Goal: Check status: Check status

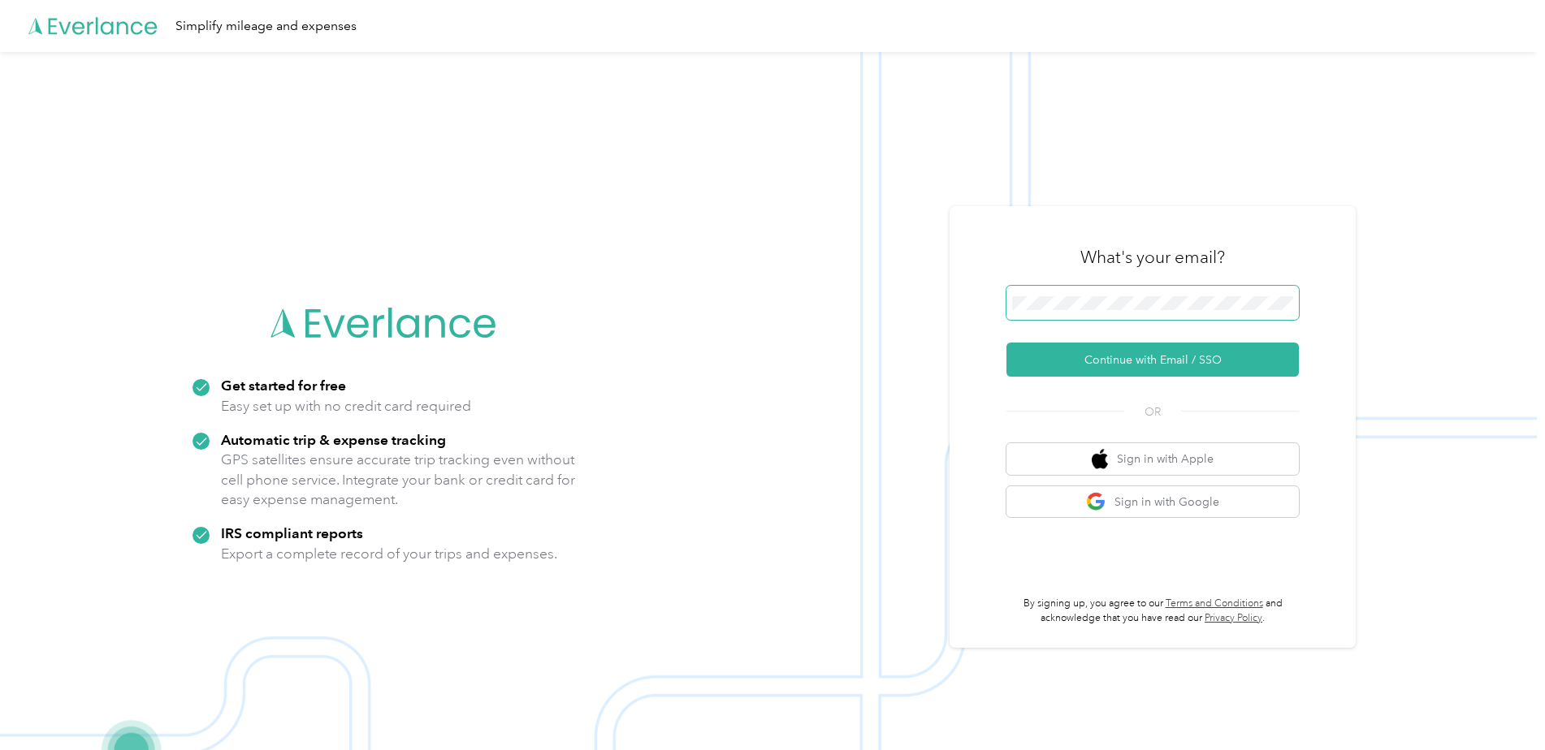
click at [1125, 294] on span at bounding box center [1152, 303] width 292 height 34
click at [1155, 361] on button "Continue with Email / SSO" at bounding box center [1152, 360] width 292 height 34
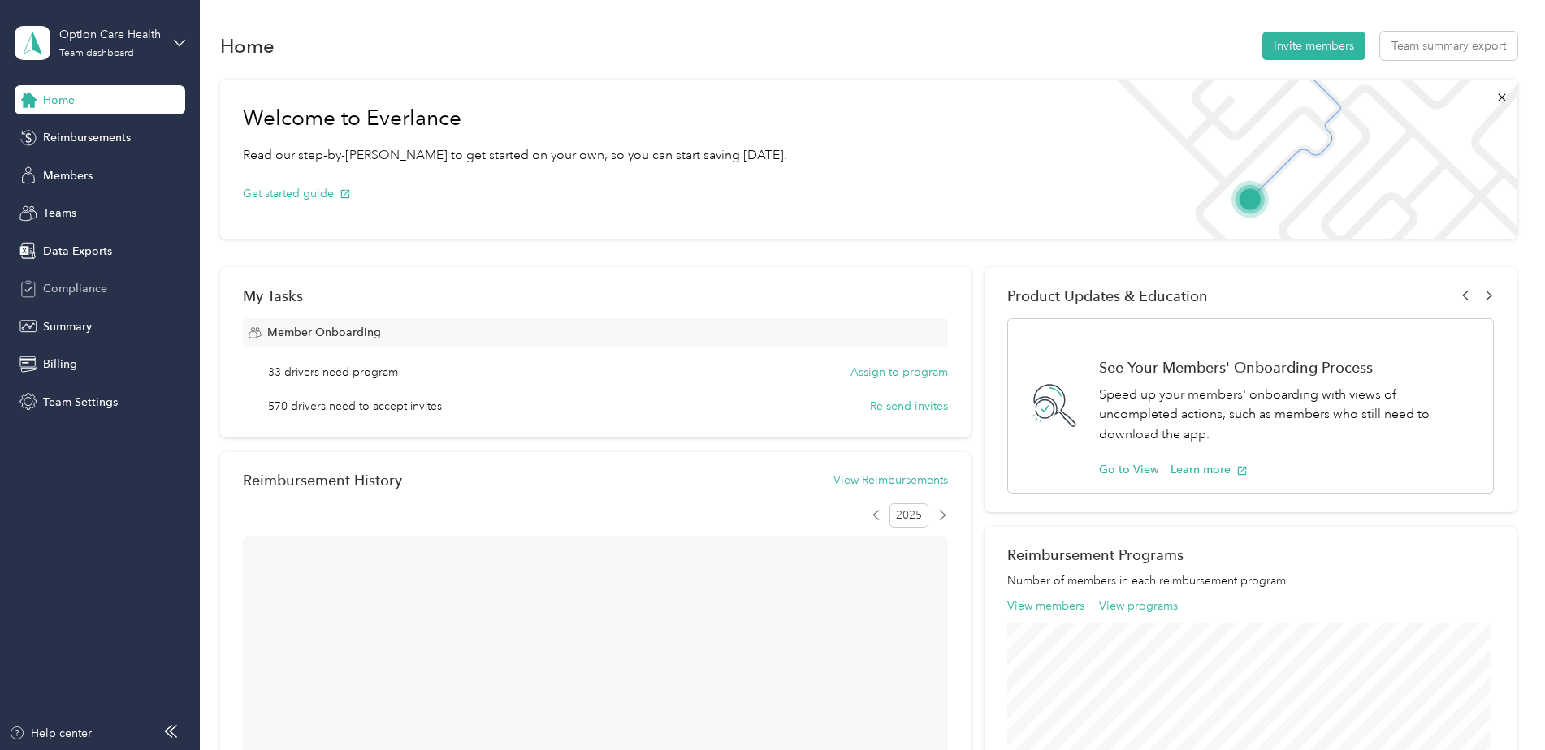
click at [89, 282] on span "Compliance" at bounding box center [75, 288] width 64 height 17
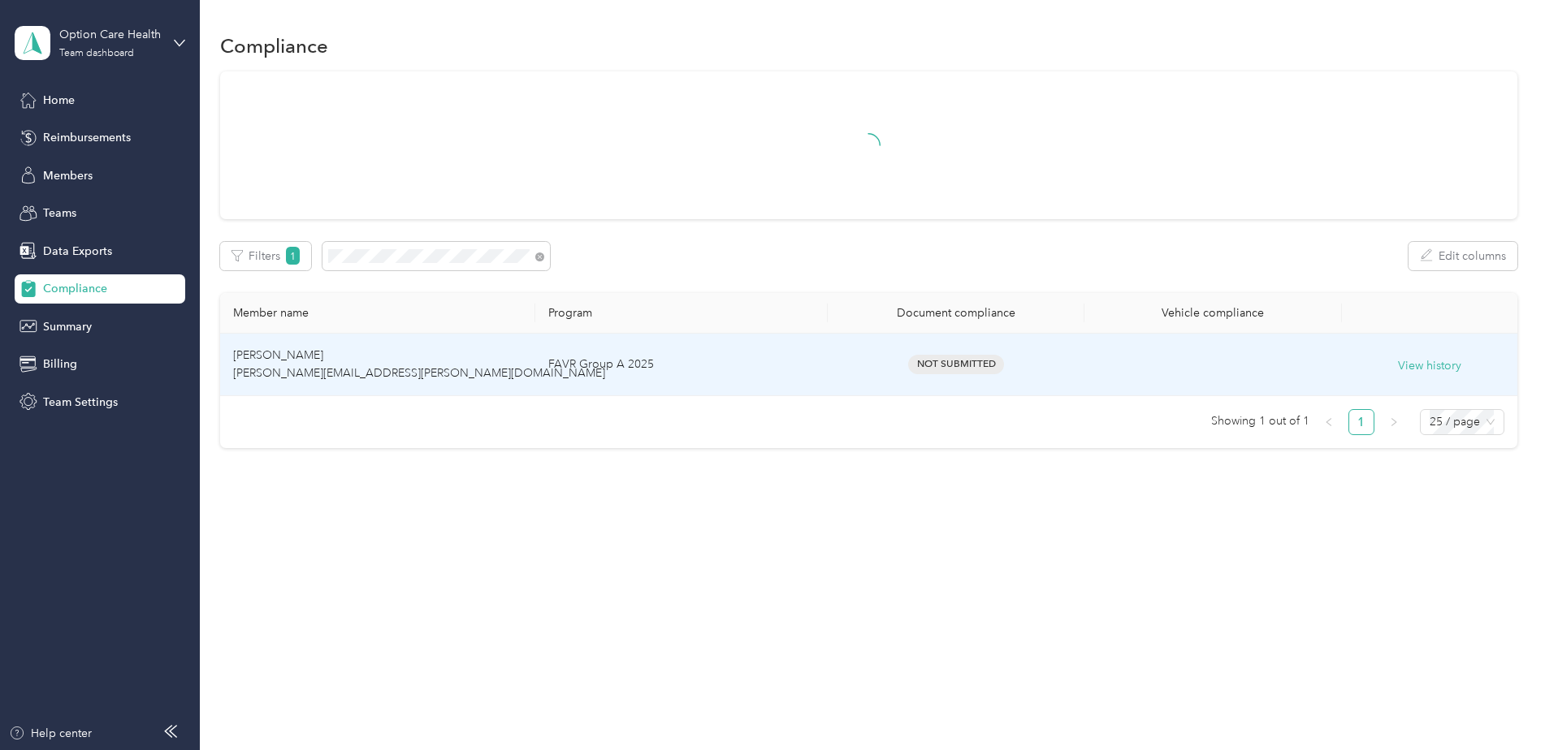
click at [487, 378] on td "[PERSON_NAME] [PERSON_NAME][EMAIL_ADDRESS][PERSON_NAME][DOMAIN_NAME]" at bounding box center [377, 365] width 315 height 63
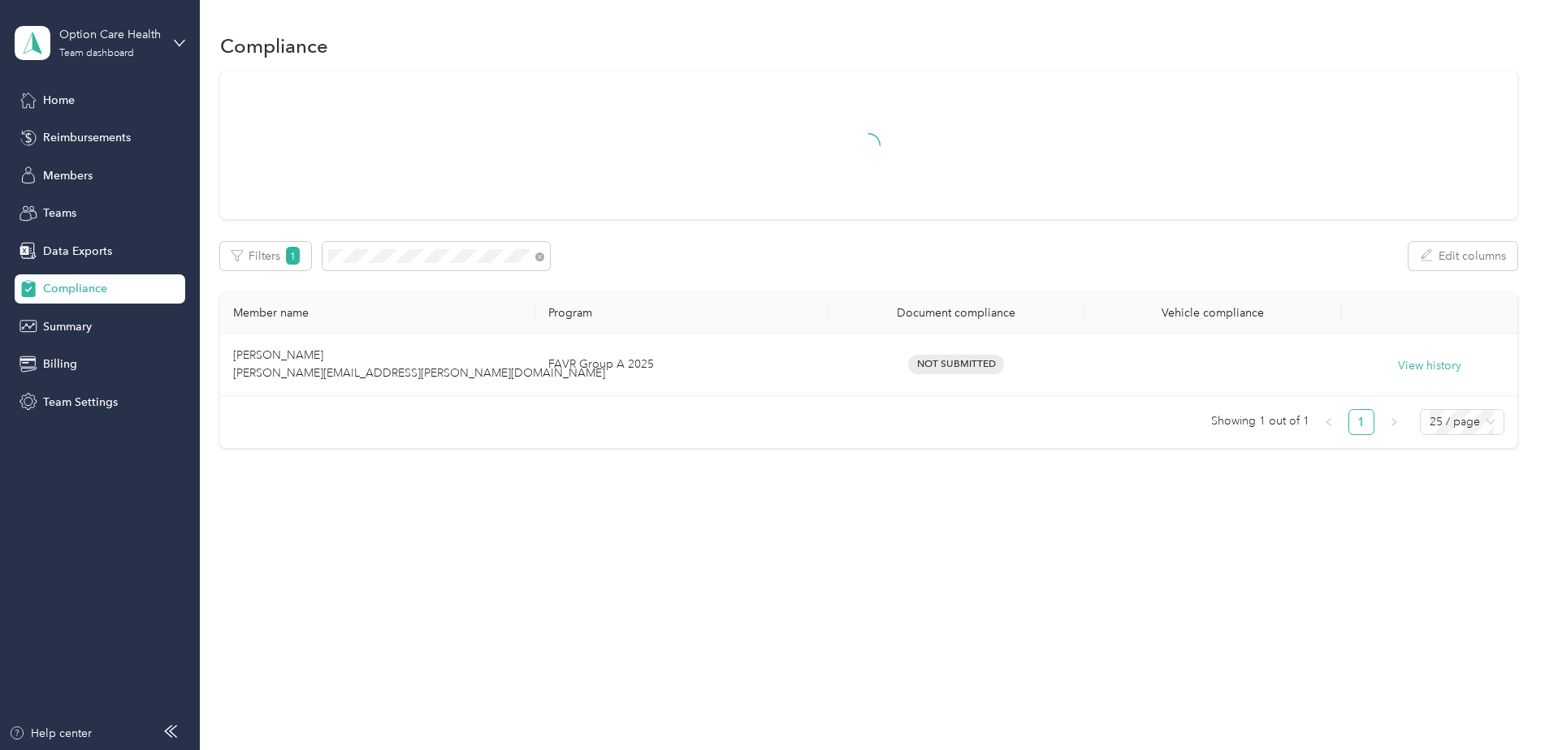
click at [775, 249] on div "Filters 1 Edit columns" at bounding box center [868, 256] width 1297 height 28
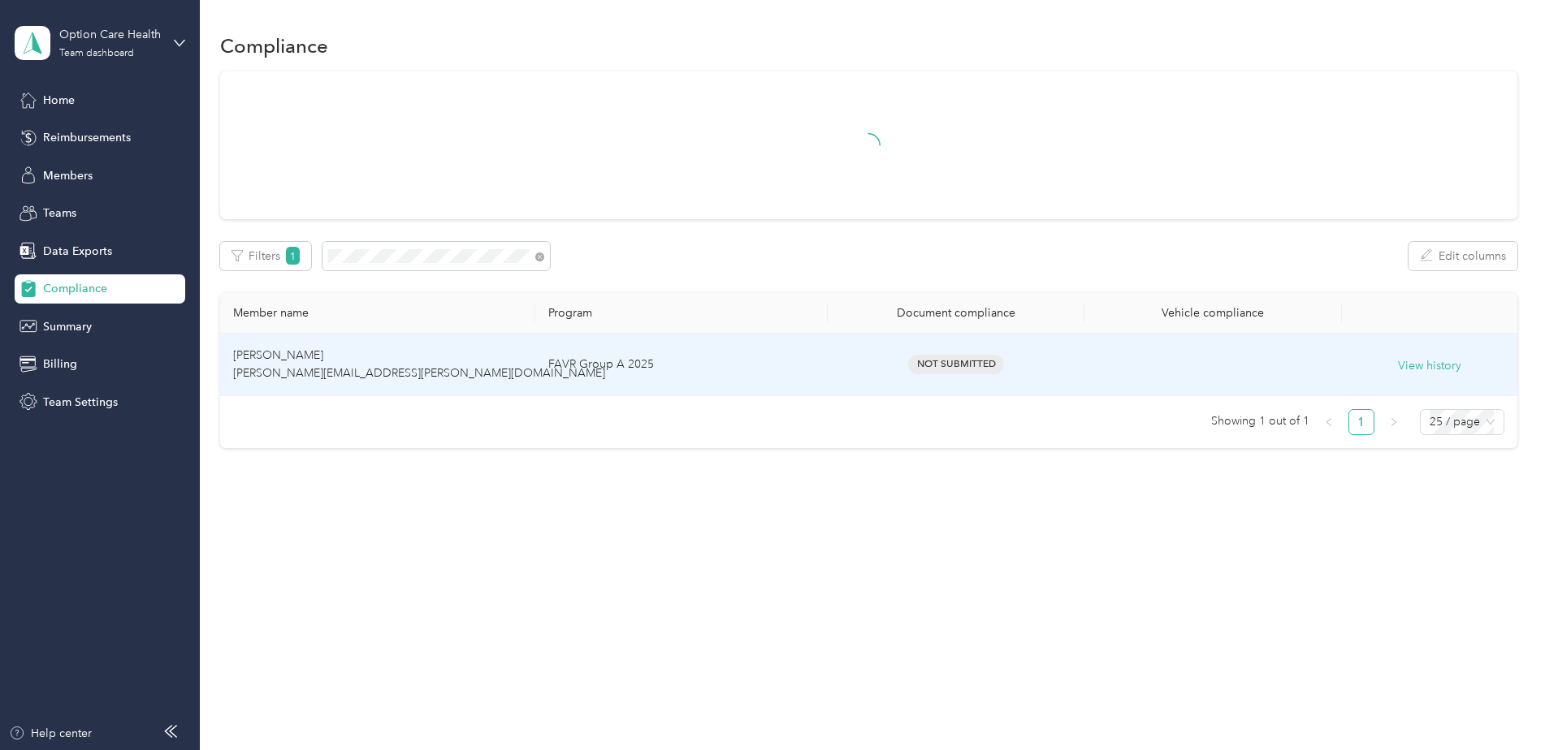
click at [405, 386] on td "[PERSON_NAME] [PERSON_NAME][EMAIL_ADDRESS][PERSON_NAME][DOMAIN_NAME]" at bounding box center [377, 365] width 315 height 63
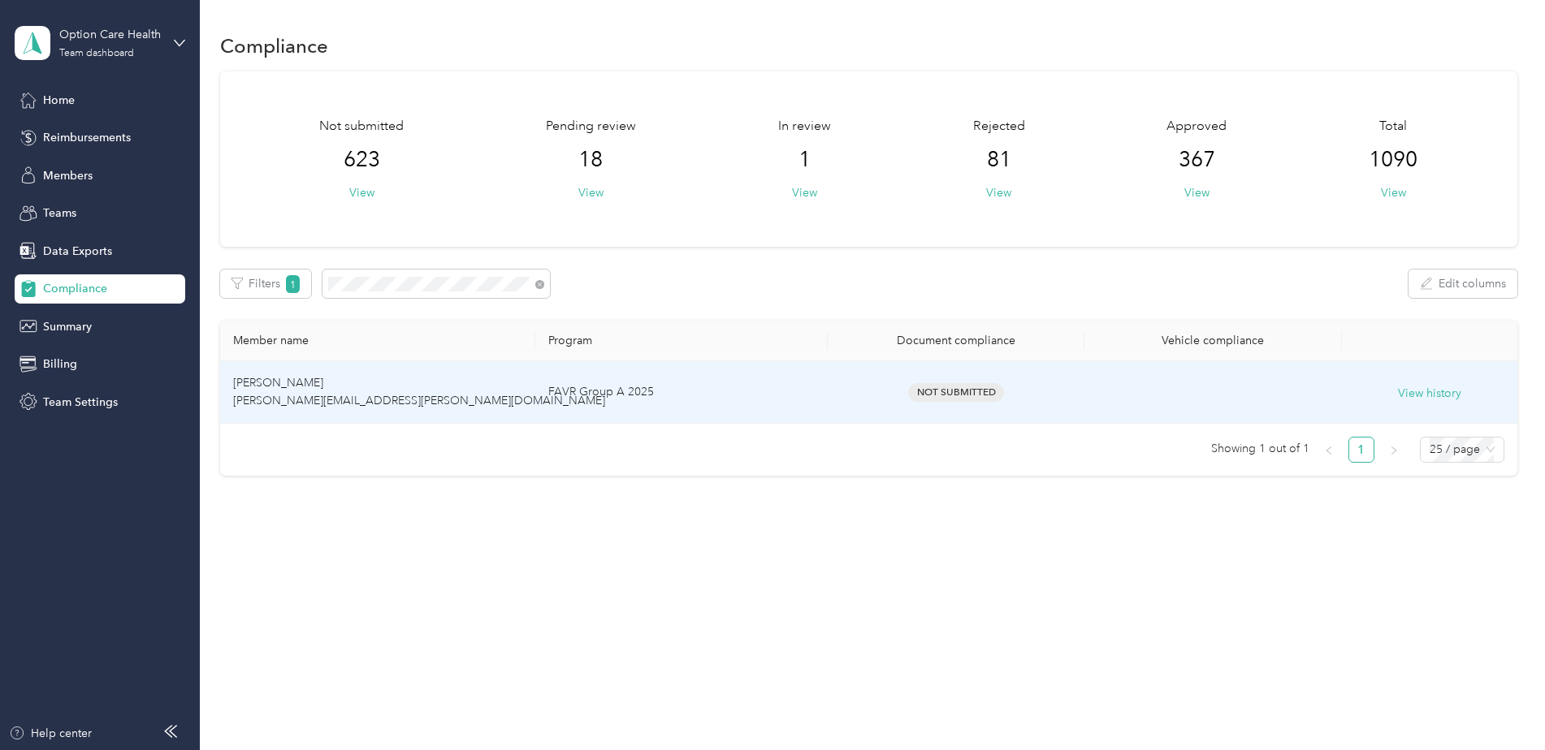
click at [697, 409] on td "FAVR Group A 2025" at bounding box center [681, 392] width 292 height 63
click at [374, 391] on td "[PERSON_NAME] [PERSON_NAME][EMAIL_ADDRESS][PERSON_NAME][DOMAIN_NAME]" at bounding box center [377, 392] width 315 height 63
click at [603, 379] on td "FAVR Group A 2025" at bounding box center [681, 392] width 292 height 63
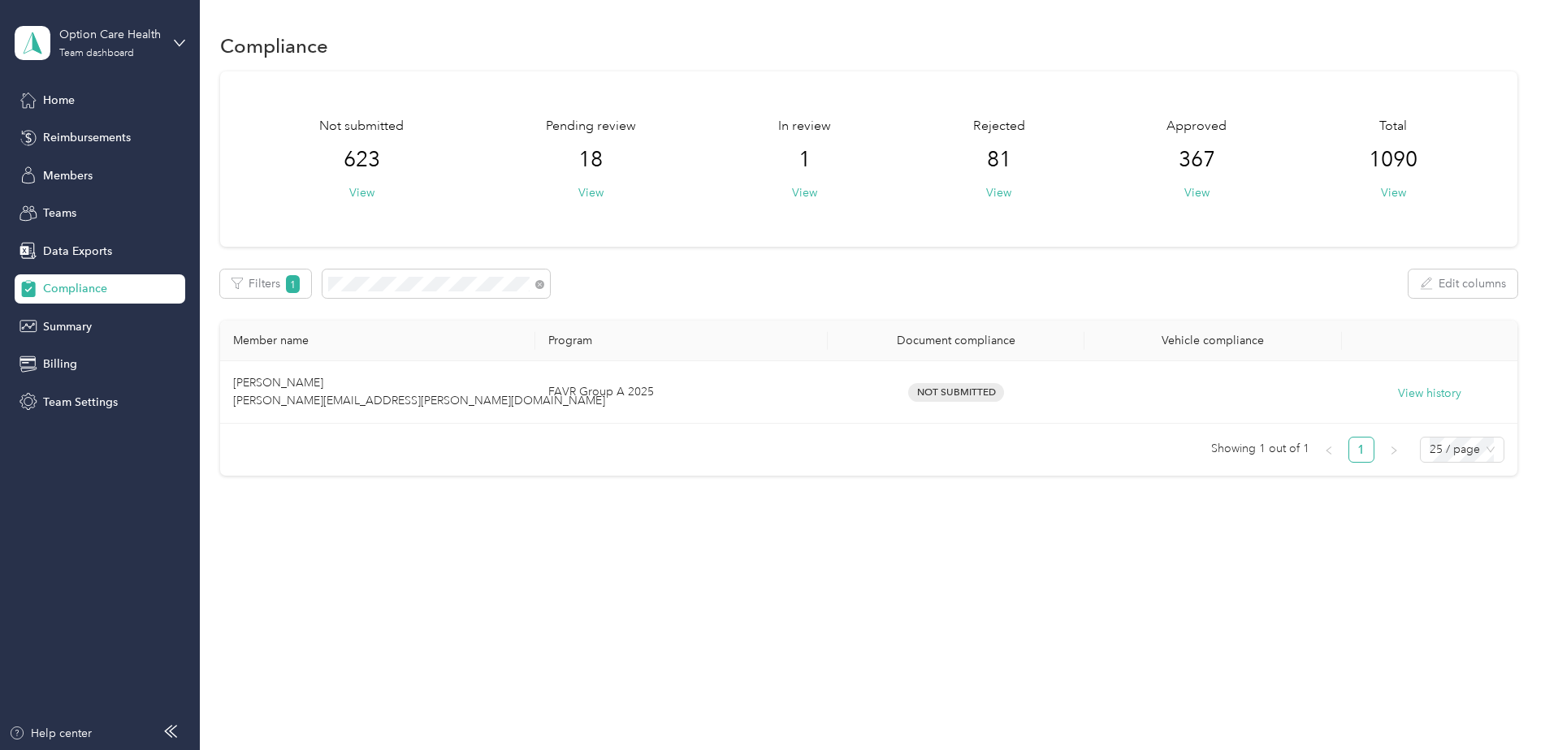
click at [617, 280] on div "Filters 1 Edit columns" at bounding box center [868, 284] width 1297 height 28
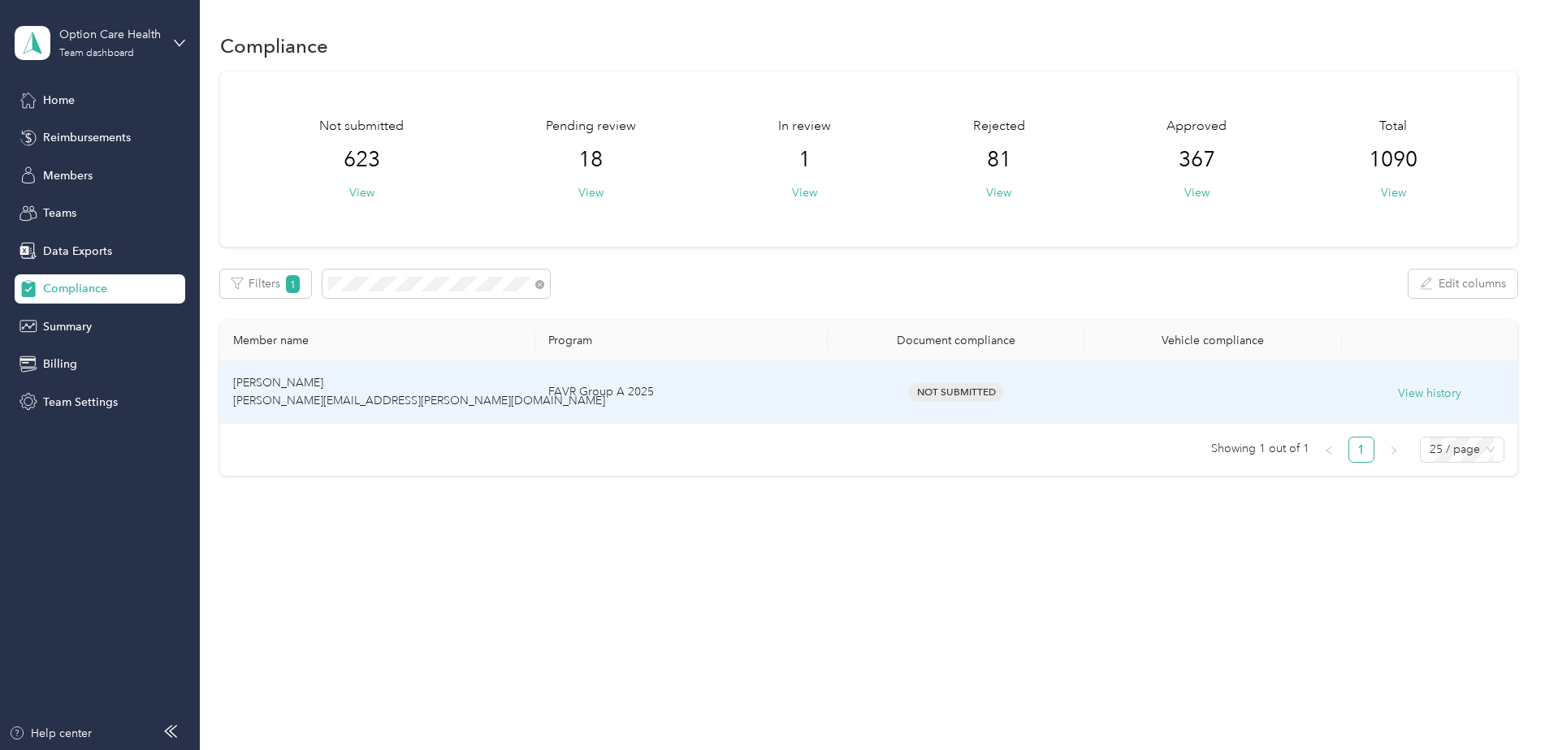
click at [645, 402] on td "FAVR Group A 2025" at bounding box center [681, 392] width 292 height 63
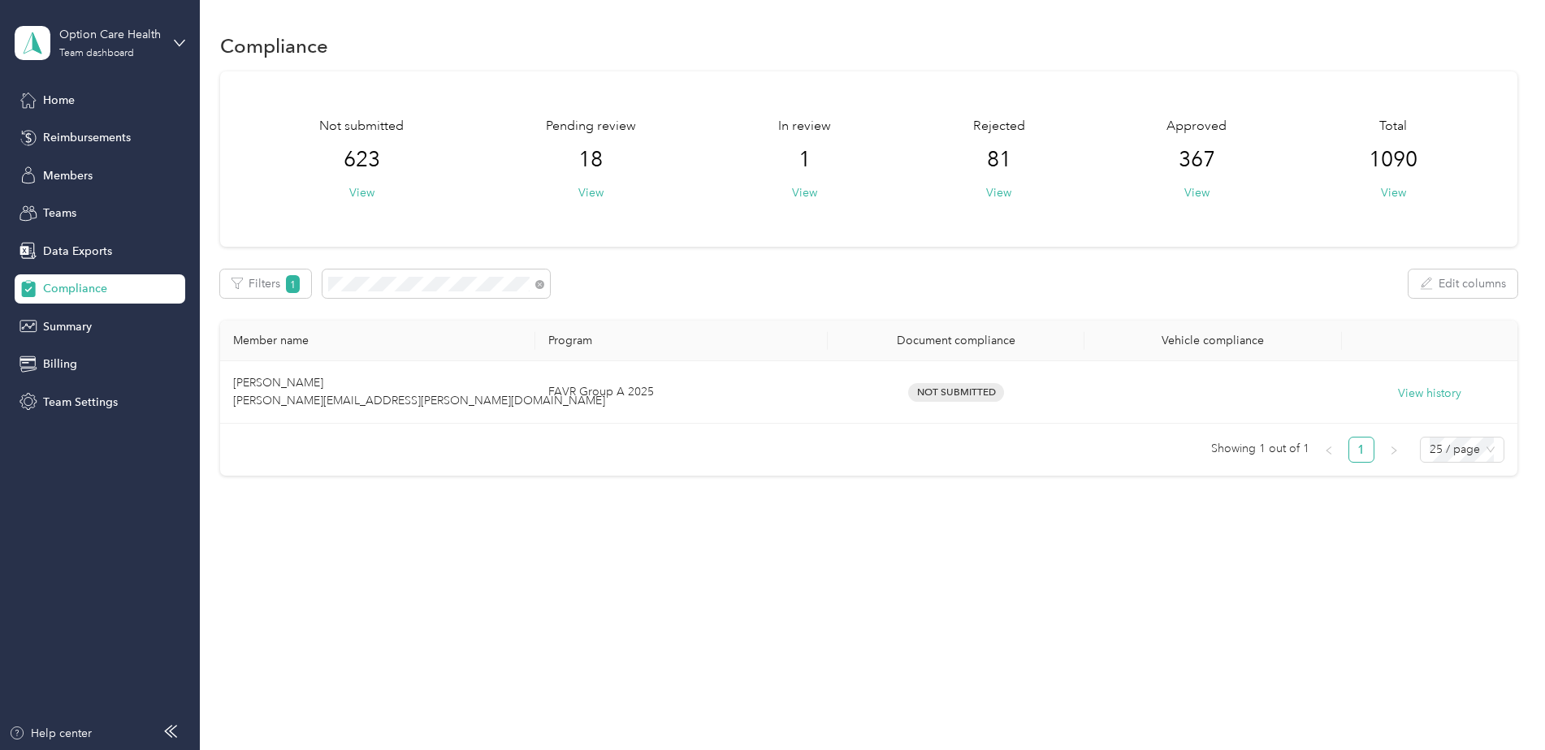
click at [620, 296] on div "Filters 1 Edit columns" at bounding box center [868, 284] width 1297 height 28
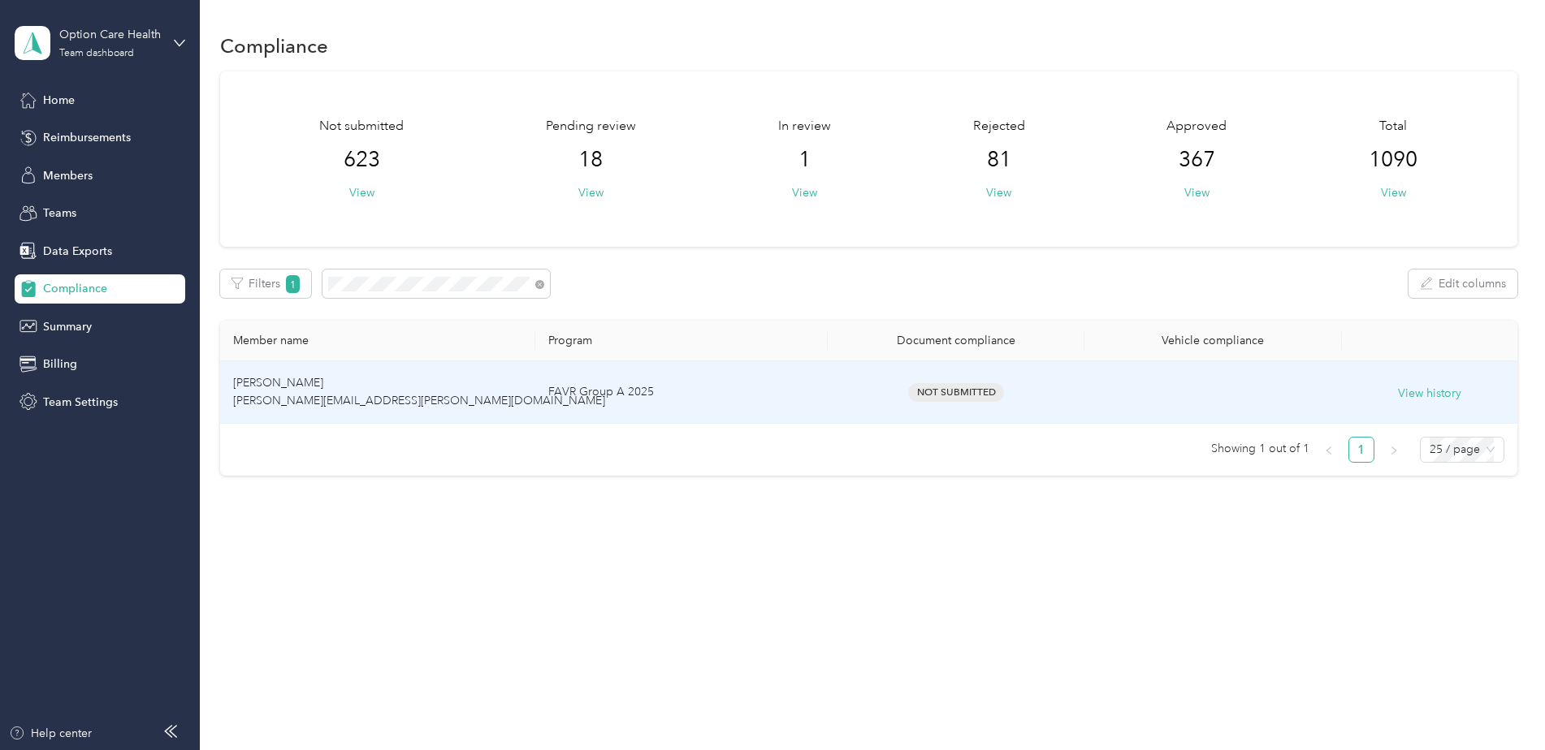
click at [493, 397] on td "[PERSON_NAME] [PERSON_NAME][EMAIL_ADDRESS][PERSON_NAME][DOMAIN_NAME]" at bounding box center [377, 392] width 315 height 63
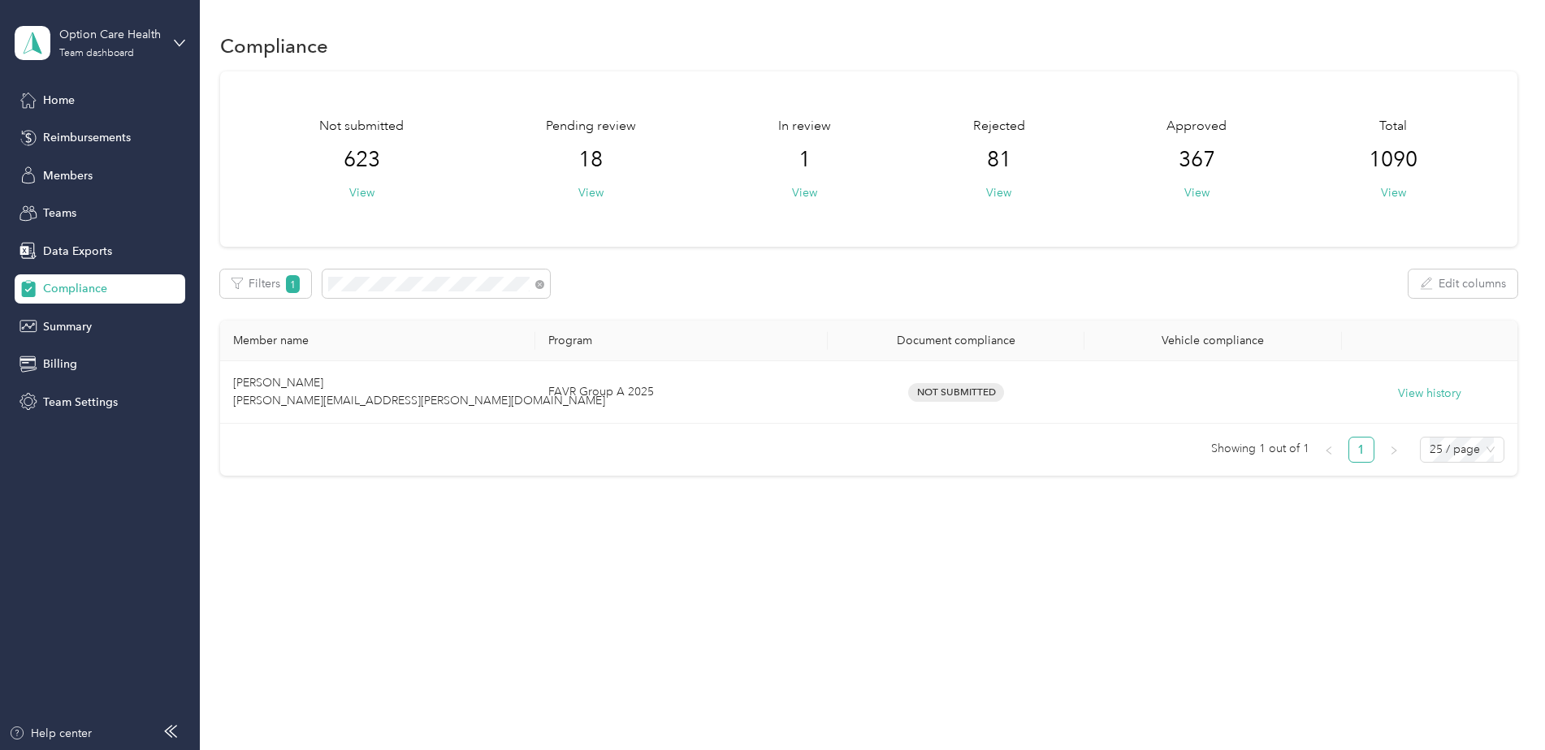
click at [650, 290] on div "Filters 1 Edit columns" at bounding box center [868, 284] width 1297 height 28
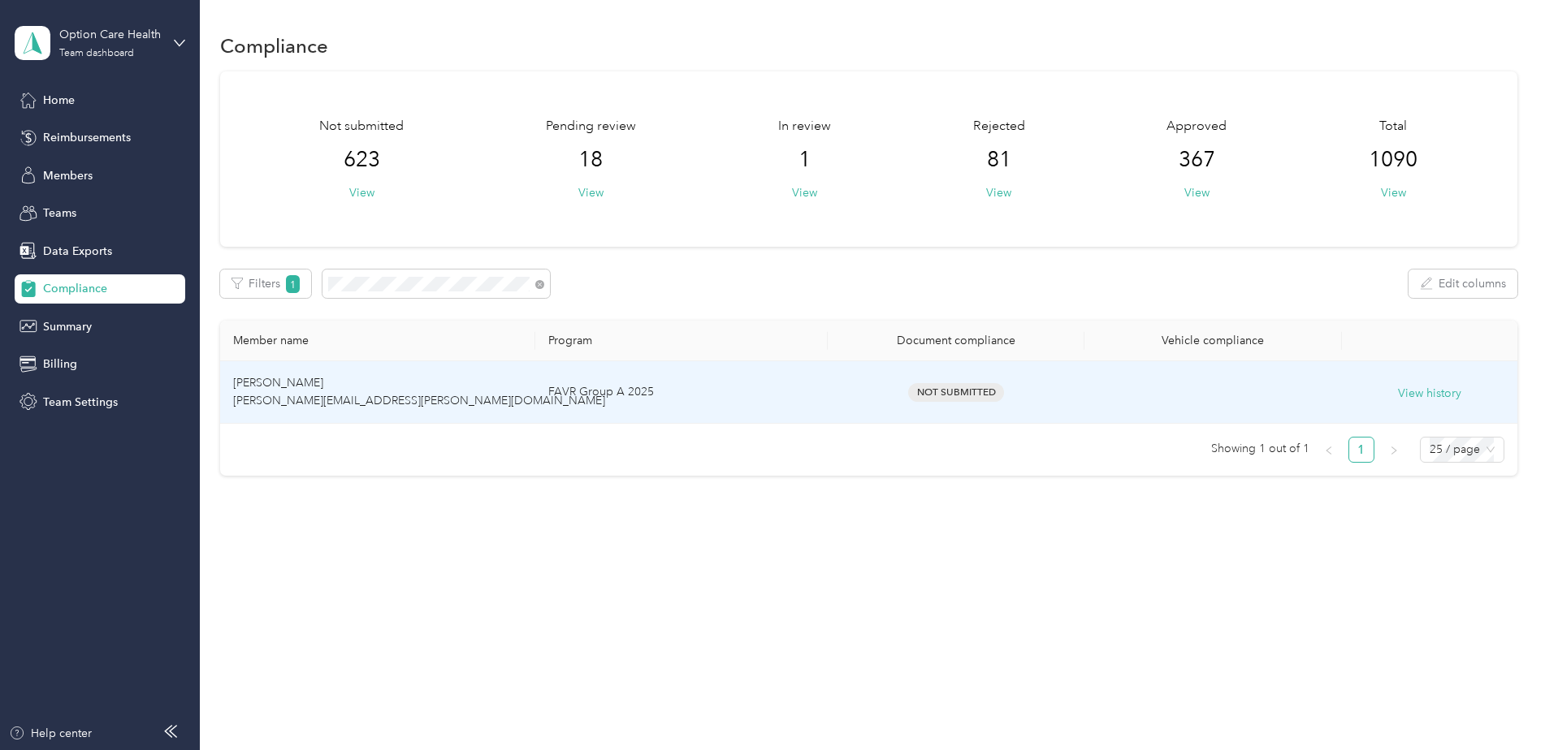
click at [344, 376] on td "[PERSON_NAME] [PERSON_NAME][EMAIL_ADDRESS][PERSON_NAME][DOMAIN_NAME]" at bounding box center [377, 392] width 315 height 63
click at [1427, 378] on td "View history" at bounding box center [1429, 392] width 175 height 63
click at [1427, 383] on div "View history" at bounding box center [1429, 393] width 149 height 21
click at [1426, 385] on button "View history" at bounding box center [1429, 394] width 63 height 18
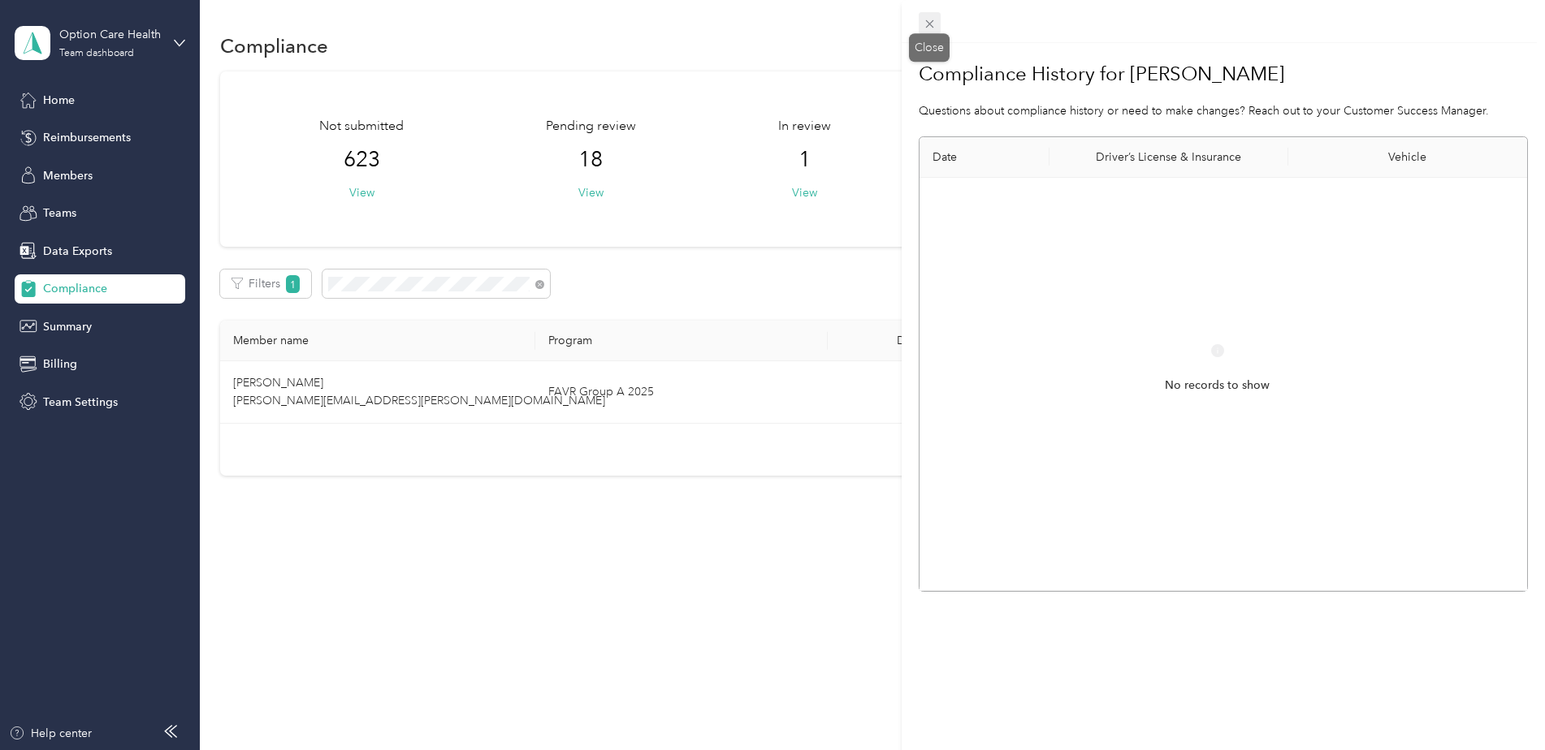
click at [928, 24] on icon at bounding box center [929, 24] width 8 height 8
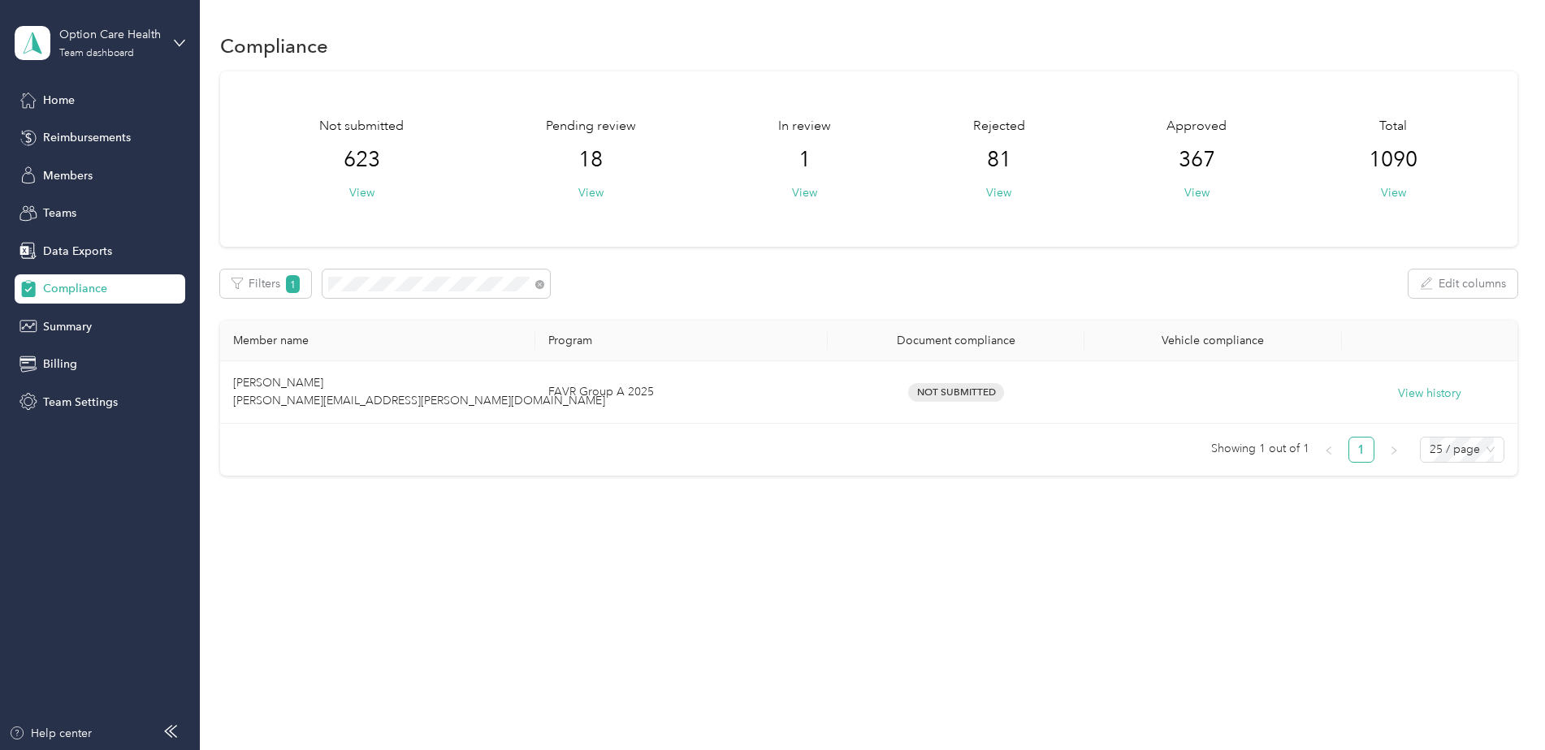
click at [493, 427] on div "Member name Program Document compliance Vehicle compliance Christopher Raley ch…" at bounding box center [868, 392] width 1297 height 142
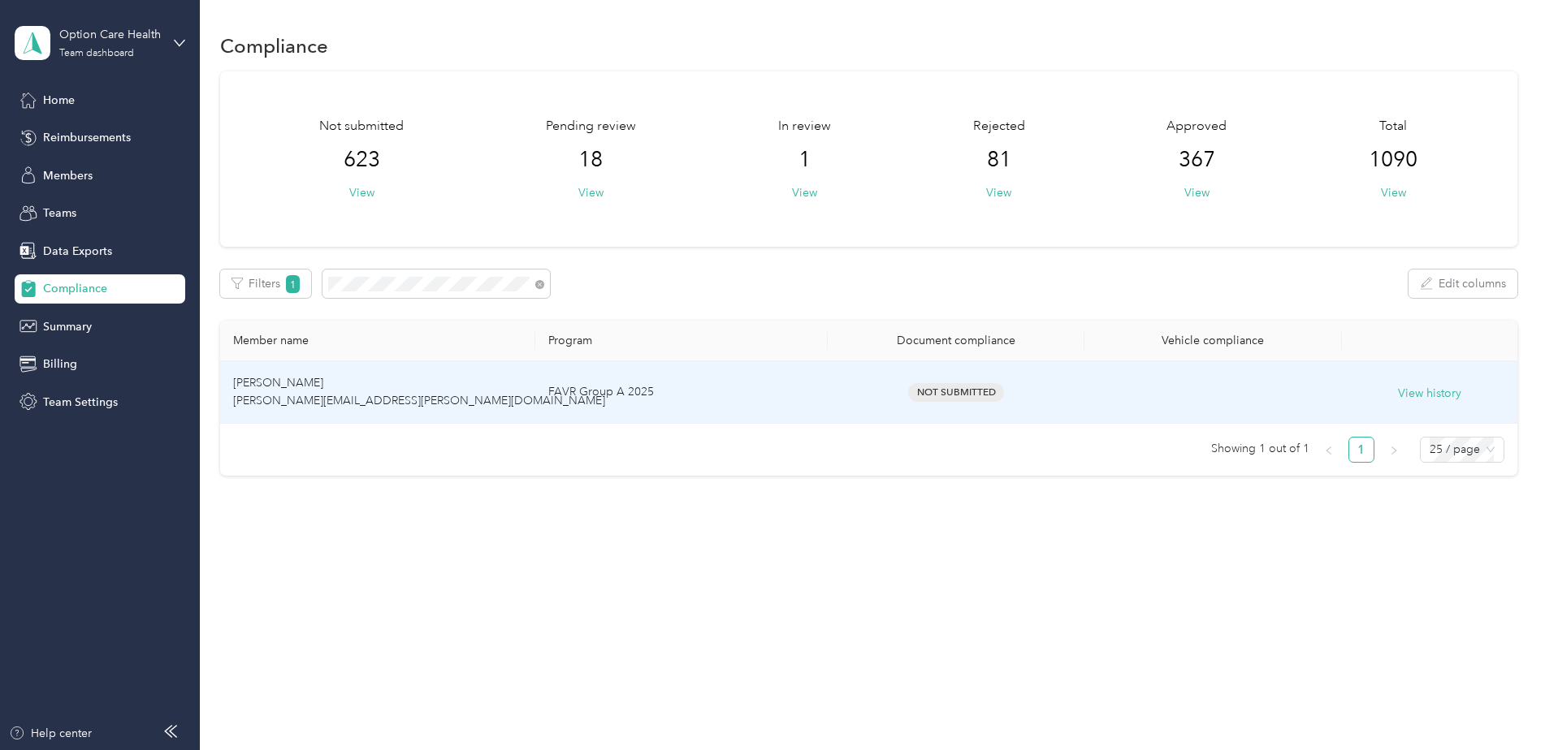
click at [517, 396] on td "[PERSON_NAME] [PERSON_NAME][EMAIL_ADDRESS][PERSON_NAME][DOMAIN_NAME]" at bounding box center [377, 392] width 315 height 63
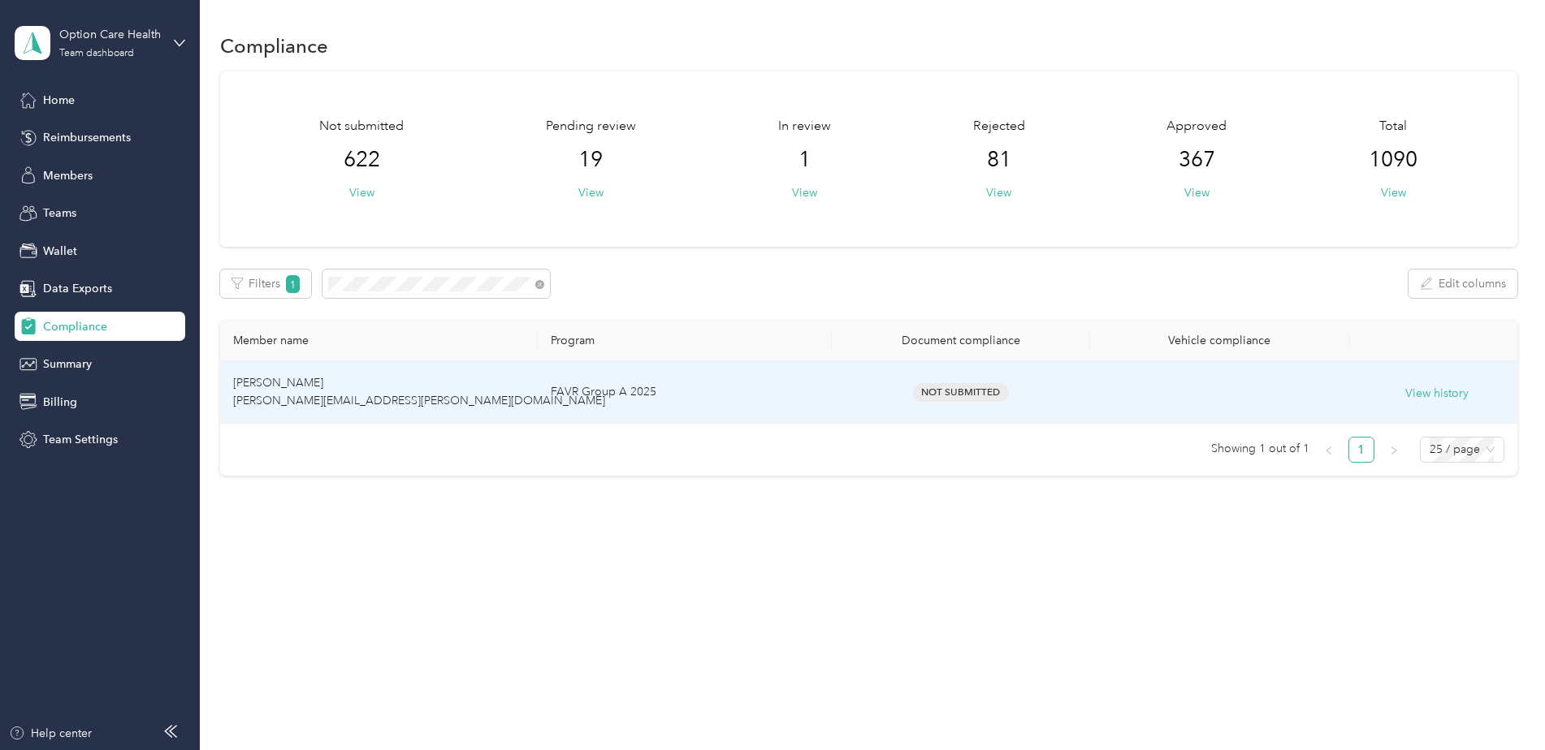
click at [738, 403] on td "FAVR Group A 2025" at bounding box center [685, 392] width 294 height 63
click at [710, 398] on td "FAVR Group A 2025" at bounding box center [685, 392] width 294 height 63
click at [741, 377] on td "FAVR Group A 2025" at bounding box center [685, 392] width 294 height 63
click at [376, 394] on span "[PERSON_NAME] [PERSON_NAME][EMAIL_ADDRESS][PERSON_NAME][DOMAIN_NAME]" at bounding box center [419, 392] width 372 height 32
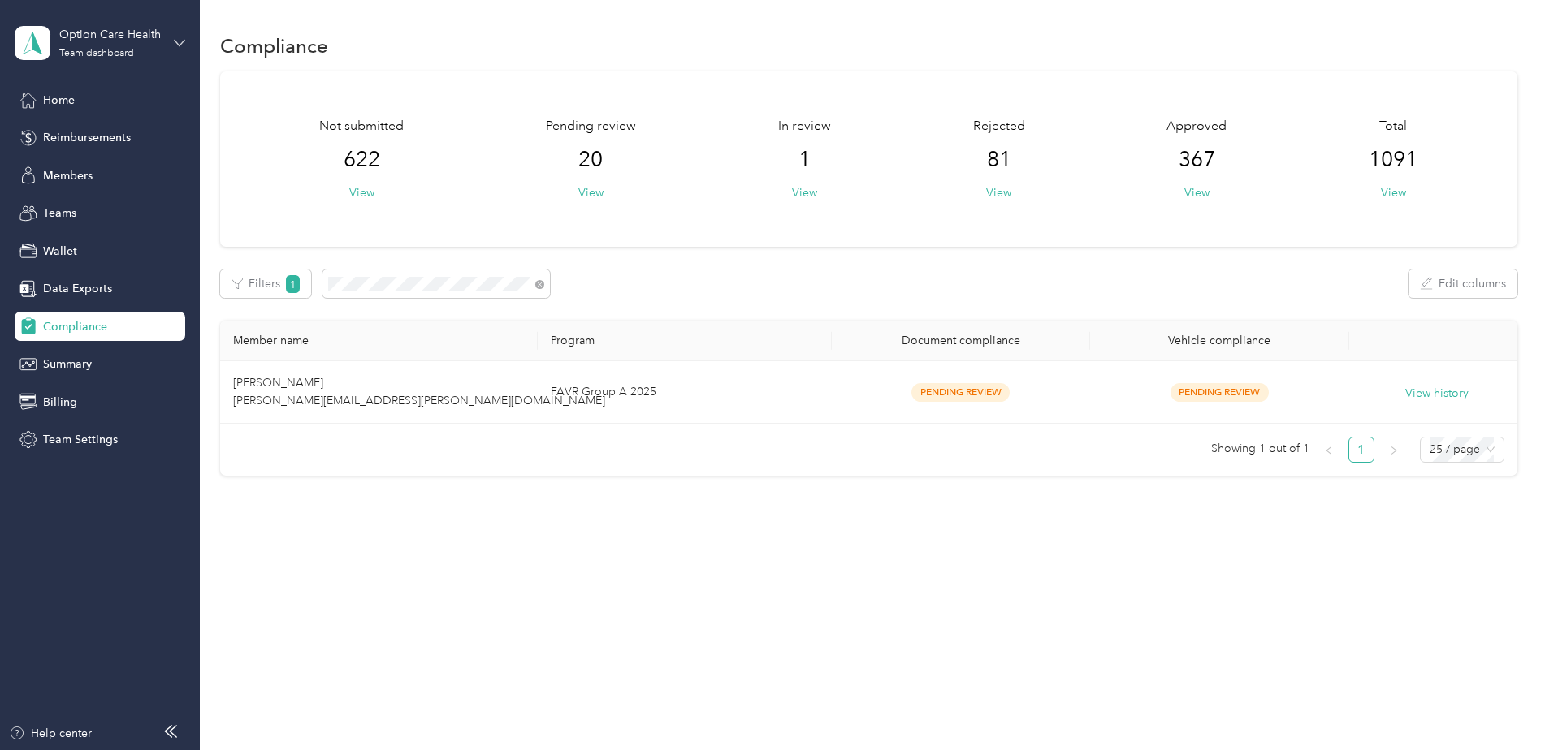
click at [176, 38] on icon at bounding box center [179, 42] width 11 height 11
click at [105, 214] on div "Log out" at bounding box center [185, 207] width 319 height 28
